Goal: Check status: Check status

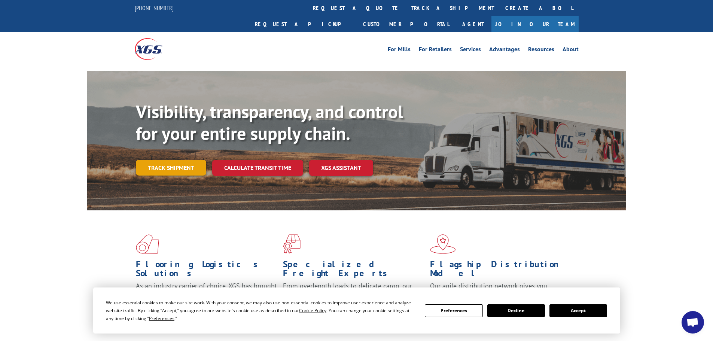
click at [188, 160] on link "Track shipment" at bounding box center [171, 168] width 70 height 16
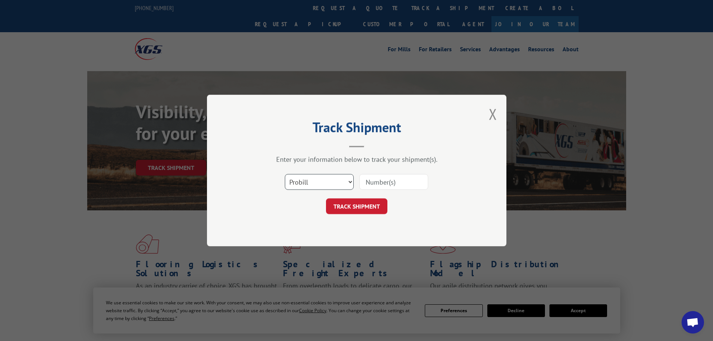
click at [295, 185] on select "Select category... Probill BOL PO" at bounding box center [319, 182] width 69 height 16
select select "po"
click at [285, 174] on select "Select category... Probill BOL PO" at bounding box center [319, 182] width 69 height 16
drag, startPoint x: 375, startPoint y: 187, endPoint x: 375, endPoint y: 183, distance: 4.5
click at [375, 187] on input at bounding box center [393, 182] width 69 height 16
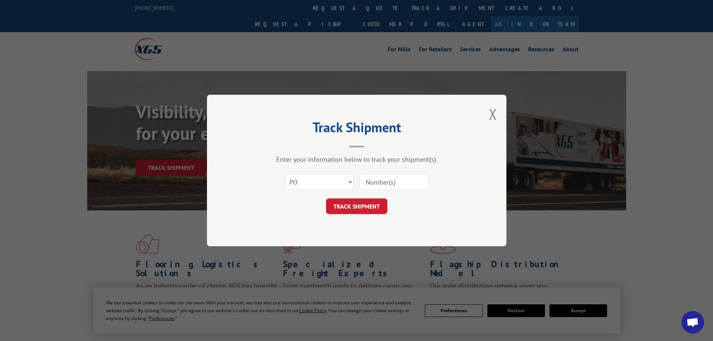
paste input "5443287"
type input "5443287"
click at [356, 213] on button "TRACK SHIPMENT" at bounding box center [356, 206] width 61 height 16
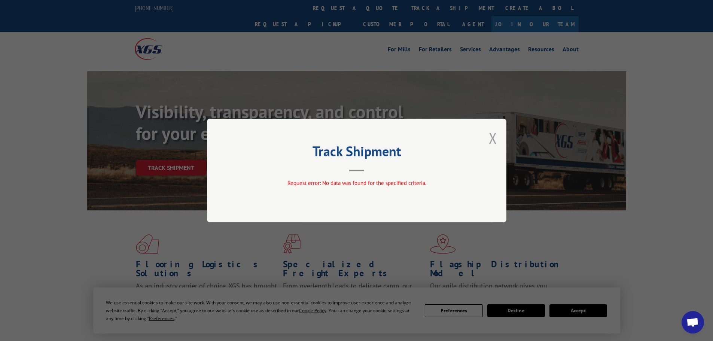
click at [492, 140] on button "Close modal" at bounding box center [493, 138] width 8 height 20
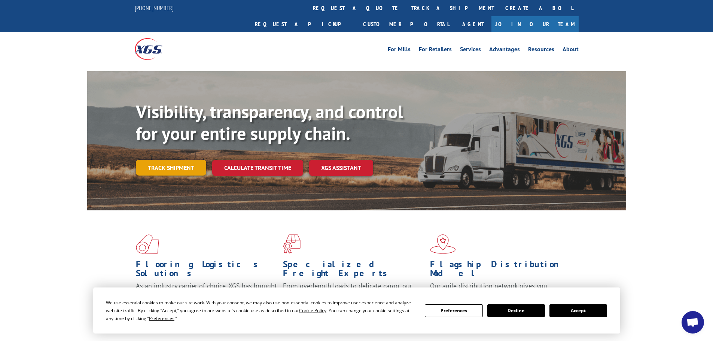
click at [180, 159] on div "Visibility, transparency, and control for your entire supply chain. Track shipm…" at bounding box center [381, 153] width 490 height 104
click at [163, 160] on link "Track shipment" at bounding box center [171, 168] width 70 height 16
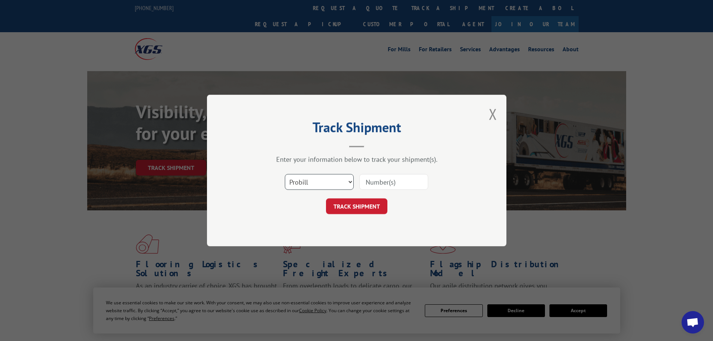
click at [330, 186] on select "Select category... Probill BOL PO" at bounding box center [319, 182] width 69 height 16
click at [285, 174] on select "Select category... Probill BOL PO" at bounding box center [319, 182] width 69 height 16
click at [298, 183] on select "Select category... Probill BOL PO" at bounding box center [319, 182] width 69 height 16
select select "bol"
click at [285, 174] on select "Select category... Probill BOL PO" at bounding box center [319, 182] width 69 height 16
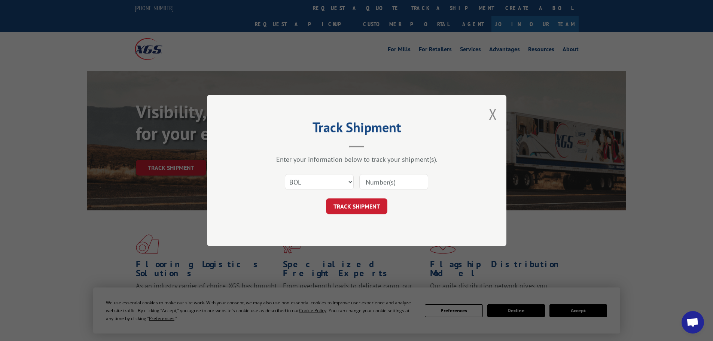
click at [387, 182] on input at bounding box center [393, 182] width 69 height 16
paste input "5443287"
type input "5443287"
click at [350, 209] on button "TRACK SHIPMENT" at bounding box center [356, 206] width 61 height 16
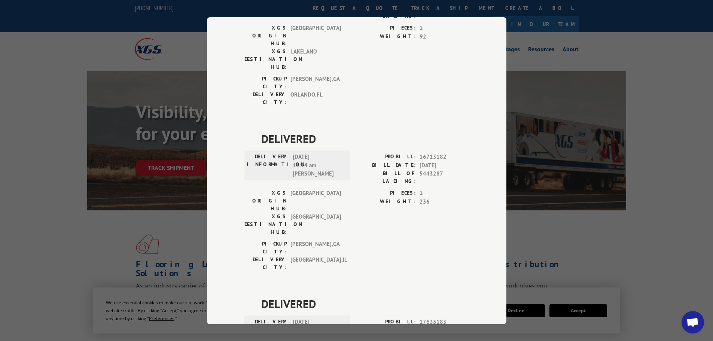
scroll to position [159, 0]
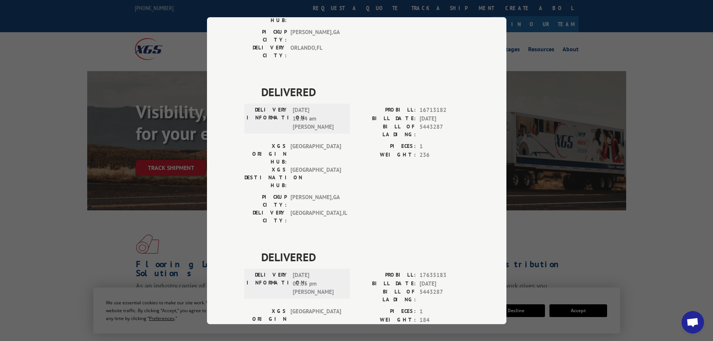
click at [261, 248] on span "DELIVERED" at bounding box center [365, 256] width 208 height 17
drag, startPoint x: 258, startPoint y: 176, endPoint x: 323, endPoint y: 203, distance: 71.0
click at [323, 248] on div "DELIVERED DELIVERY INFORMATION: [DATE] 02:05 pm [PERSON_NAME]: 17635183 BILL DA…" at bounding box center [356, 320] width 225 height 145
click at [325, 248] on span "DELIVERED" at bounding box center [365, 256] width 208 height 17
drag, startPoint x: 257, startPoint y: 177, endPoint x: 329, endPoint y: 219, distance: 82.7
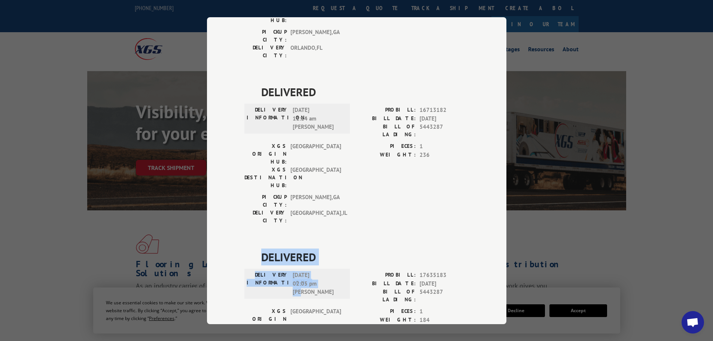
click at [329, 248] on div "DELIVERED DELIVERY INFORMATION: [DATE] 02:05 pm [PERSON_NAME]: 17635183 BILL DA…" at bounding box center [356, 320] width 225 height 145
copy div "DELIVERED DELIVERY INFORMATION: [DATE] 02:05 pm [PERSON_NAME]"
